Goal: Information Seeking & Learning: Learn about a topic

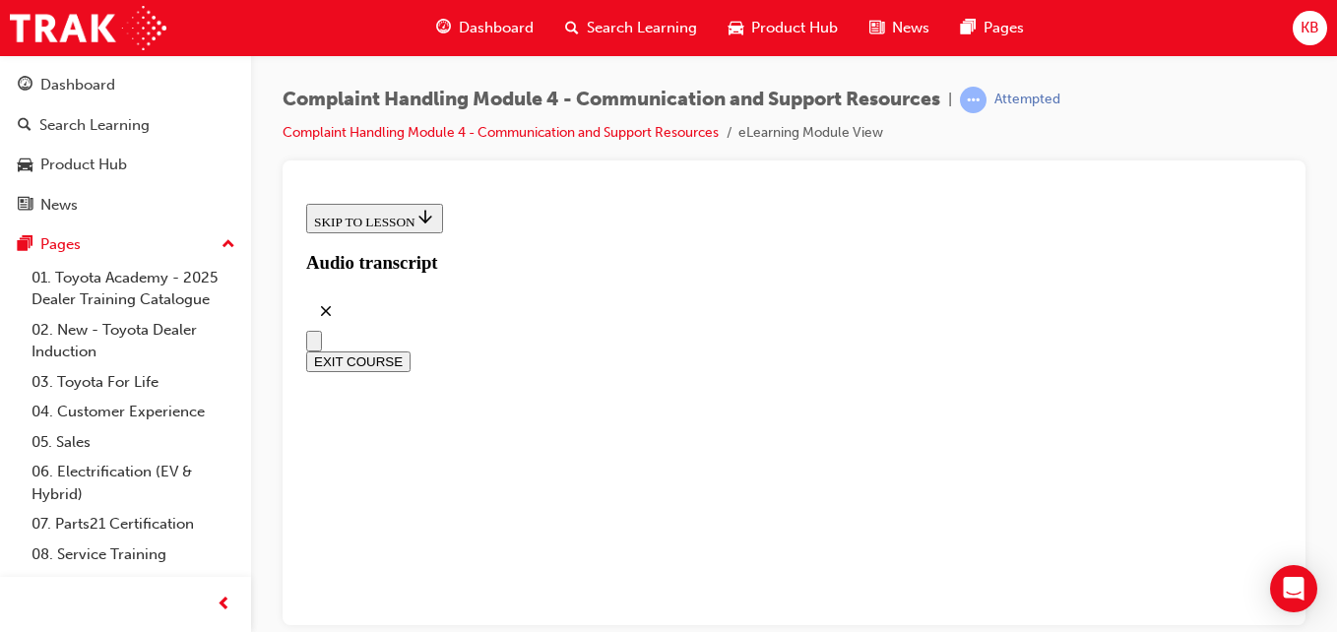
scroll to position [916, 0]
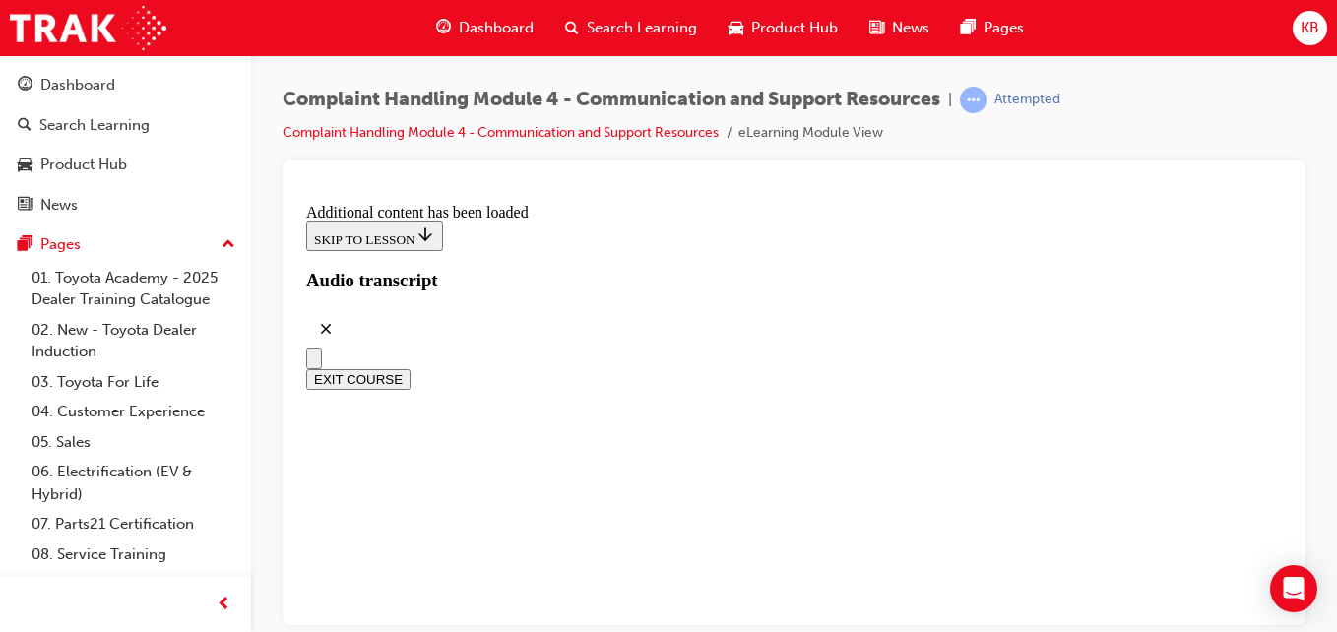
scroll to position [3573, 0]
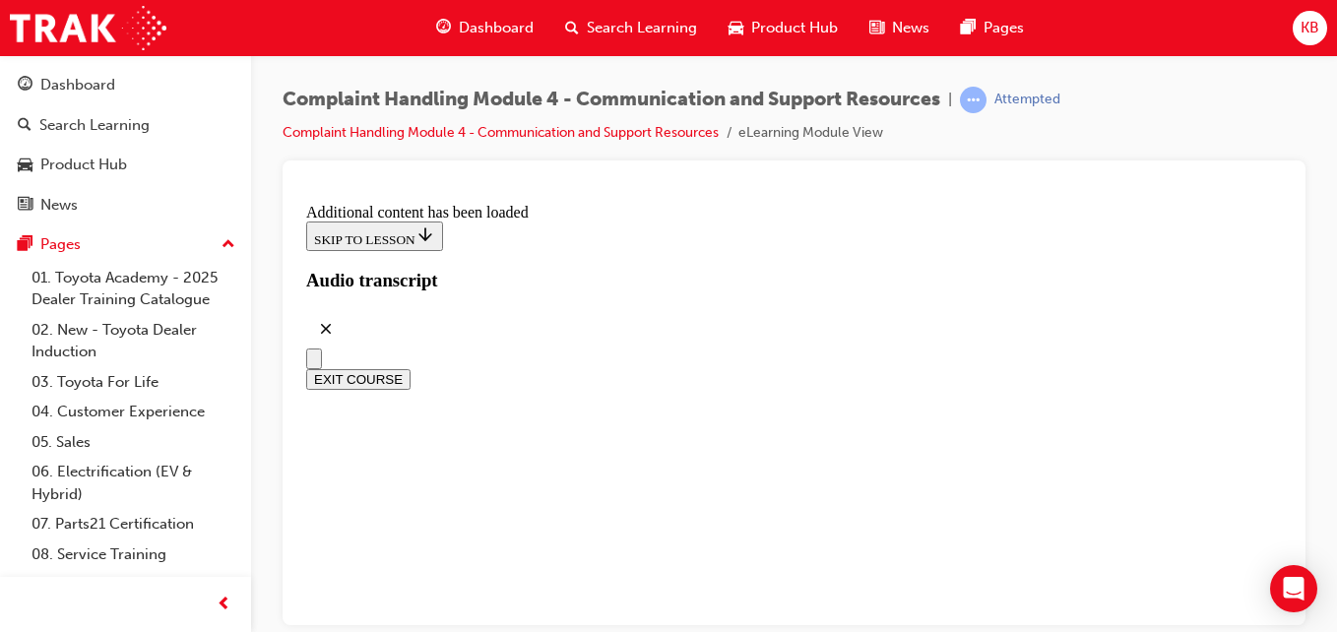
scroll to position [12282, 0]
radio input "true"
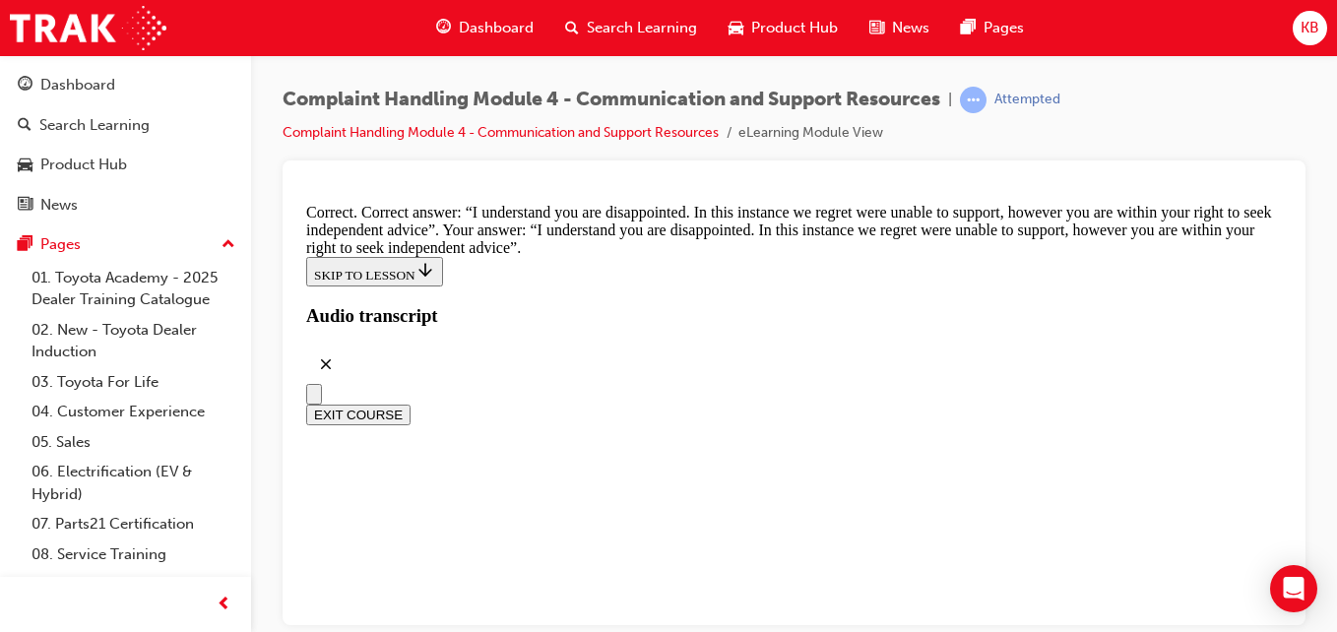
scroll to position [13070, 0]
checkbox input "true"
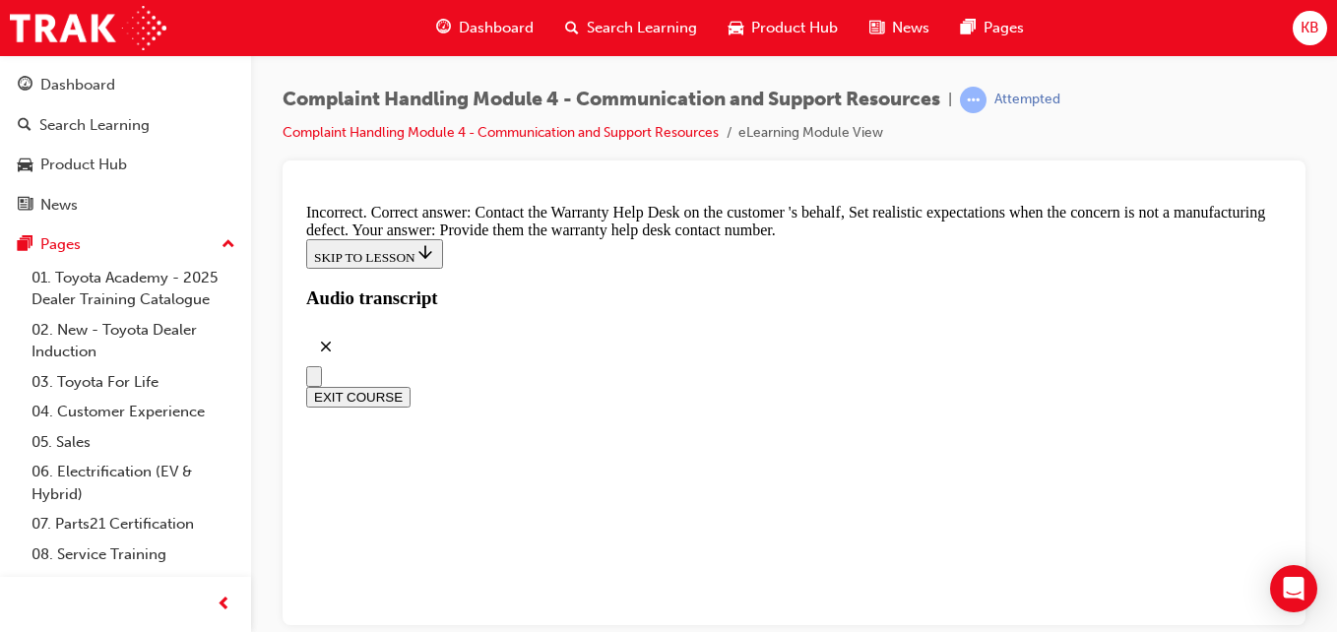
scroll to position [13365, 0]
drag, startPoint x: 799, startPoint y: 477, endPoint x: 770, endPoint y: 430, distance: 54.4
drag, startPoint x: 508, startPoint y: 493, endPoint x: 544, endPoint y: 417, distance: 84.1
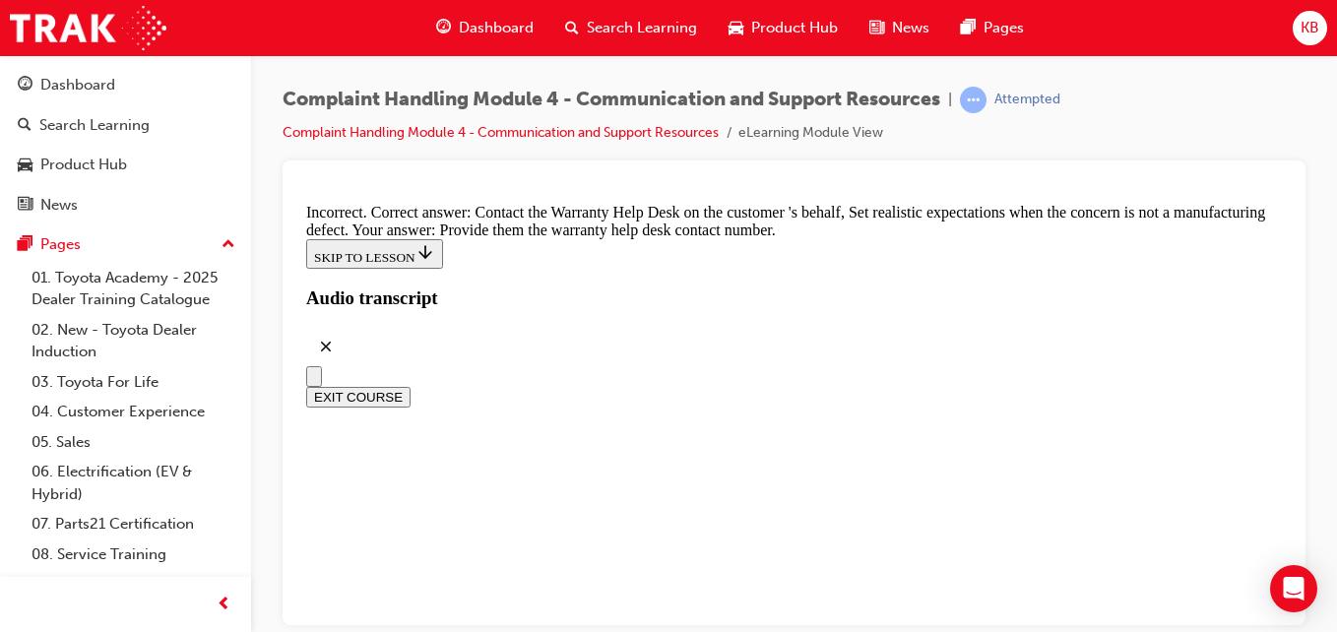
checkbox input "true"
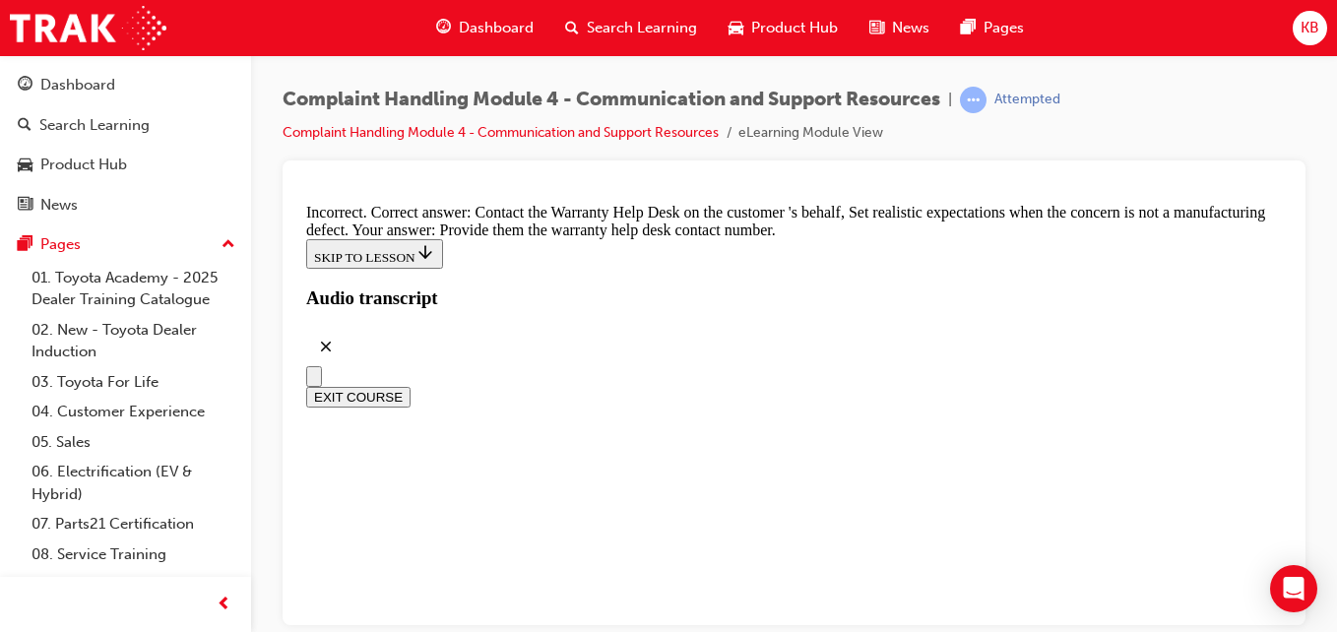
checkbox input "true"
drag, startPoint x: 768, startPoint y: 602, endPoint x: 799, endPoint y: 477, distance: 128.7
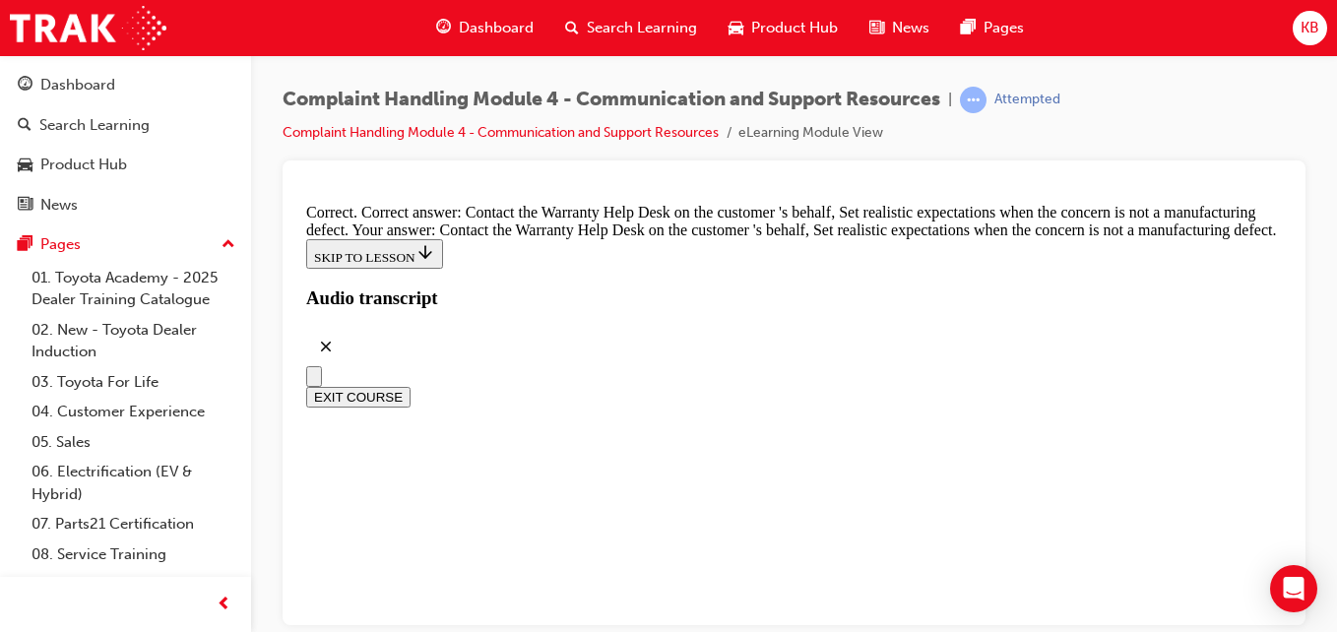
scroll to position [13886, 0]
checkbox input "true"
drag, startPoint x: 764, startPoint y: 567, endPoint x: 767, endPoint y: 512, distance: 55.2
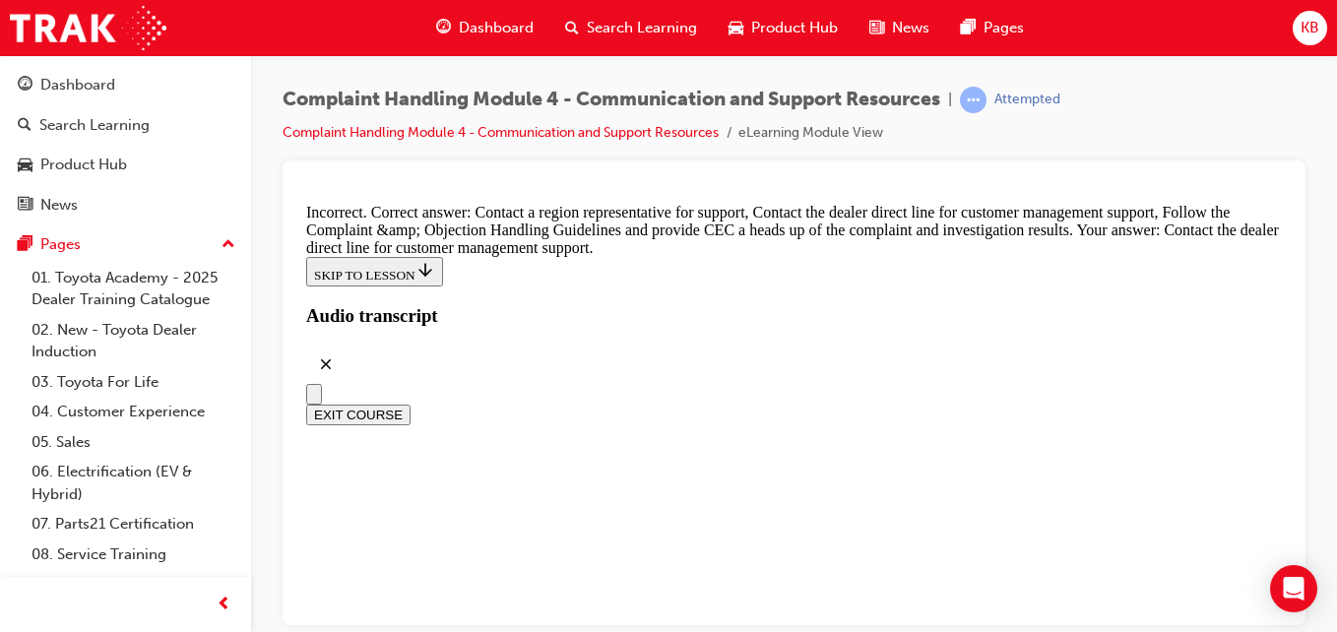
scroll to position [14112, 0]
drag, startPoint x: 507, startPoint y: 411, endPoint x: 504, endPoint y: 438, distance: 27.7
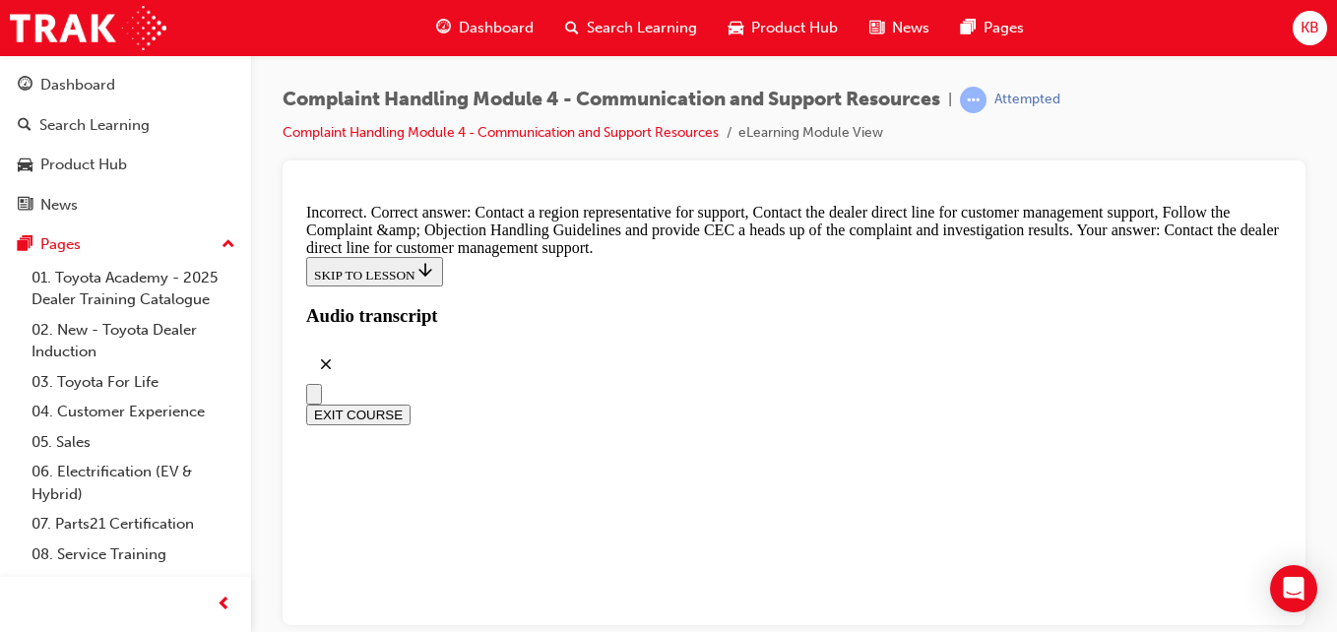
checkbox input "true"
checkbox input "false"
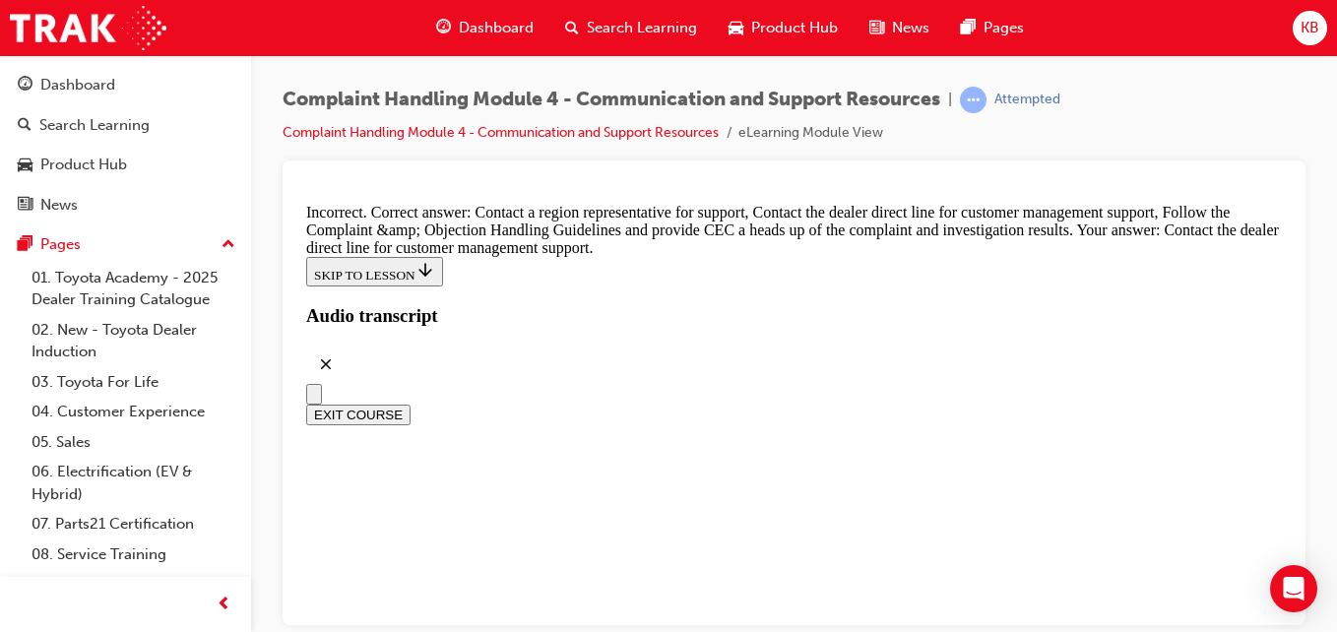
drag, startPoint x: 508, startPoint y: 586, endPoint x: 553, endPoint y: 505, distance: 92.6
checkbox input "true"
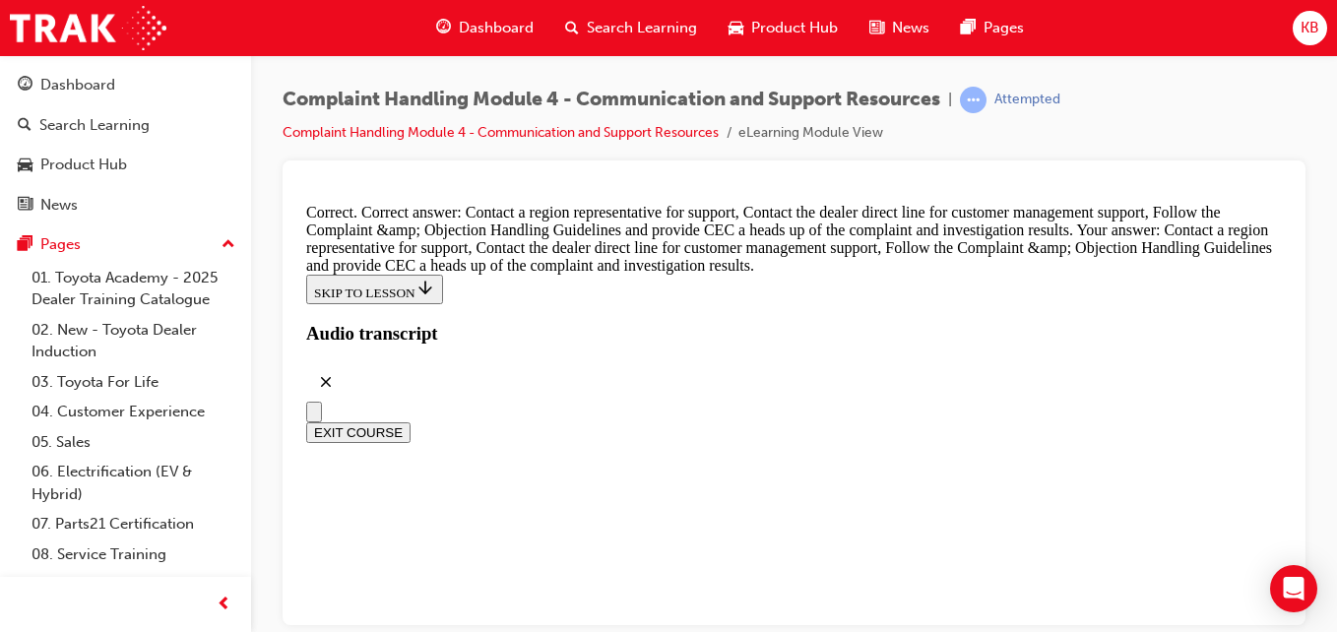
scroll to position [14593, 0]
radio input "true"
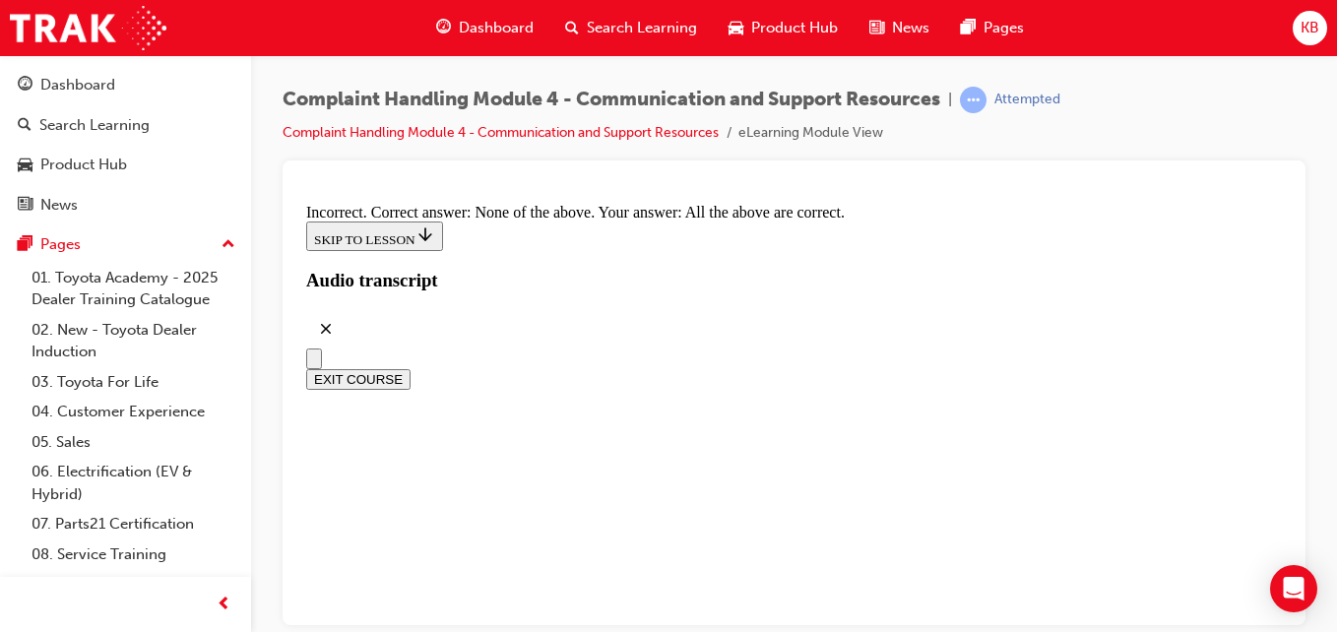
scroll to position [14931, 0]
drag, startPoint x: 755, startPoint y: 575, endPoint x: 751, endPoint y: 542, distance: 33.7
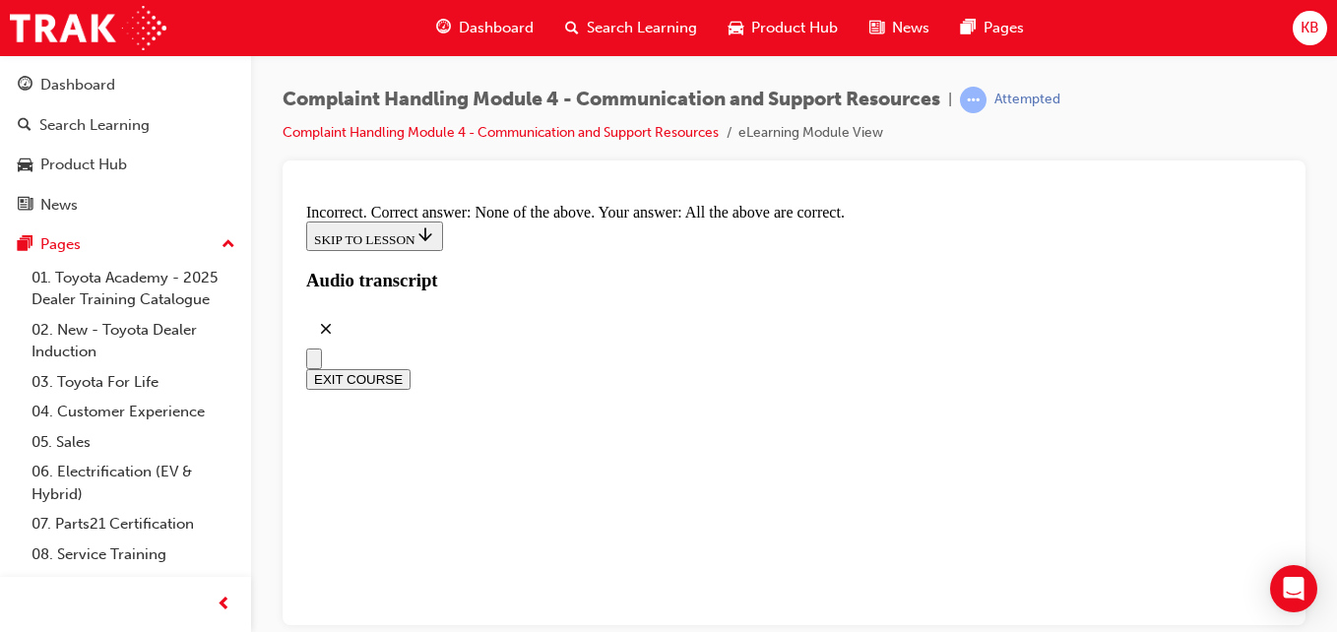
radio input "true"
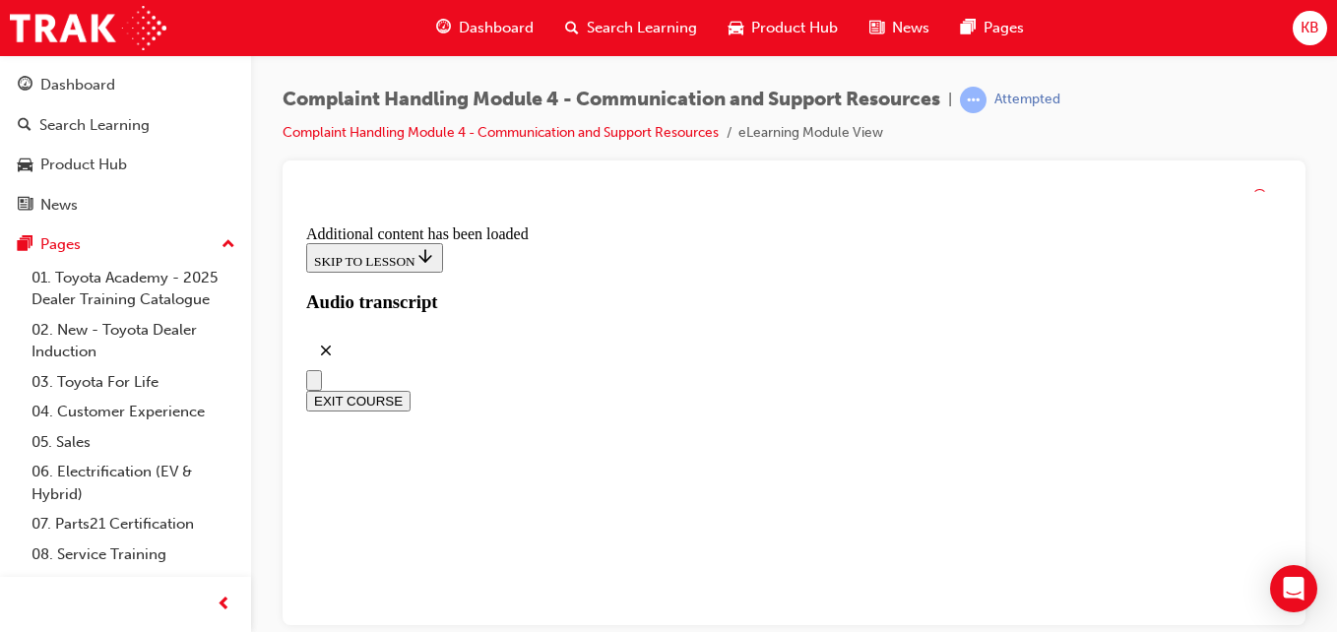
scroll to position [17324, 0]
